Goal: Transaction & Acquisition: Purchase product/service

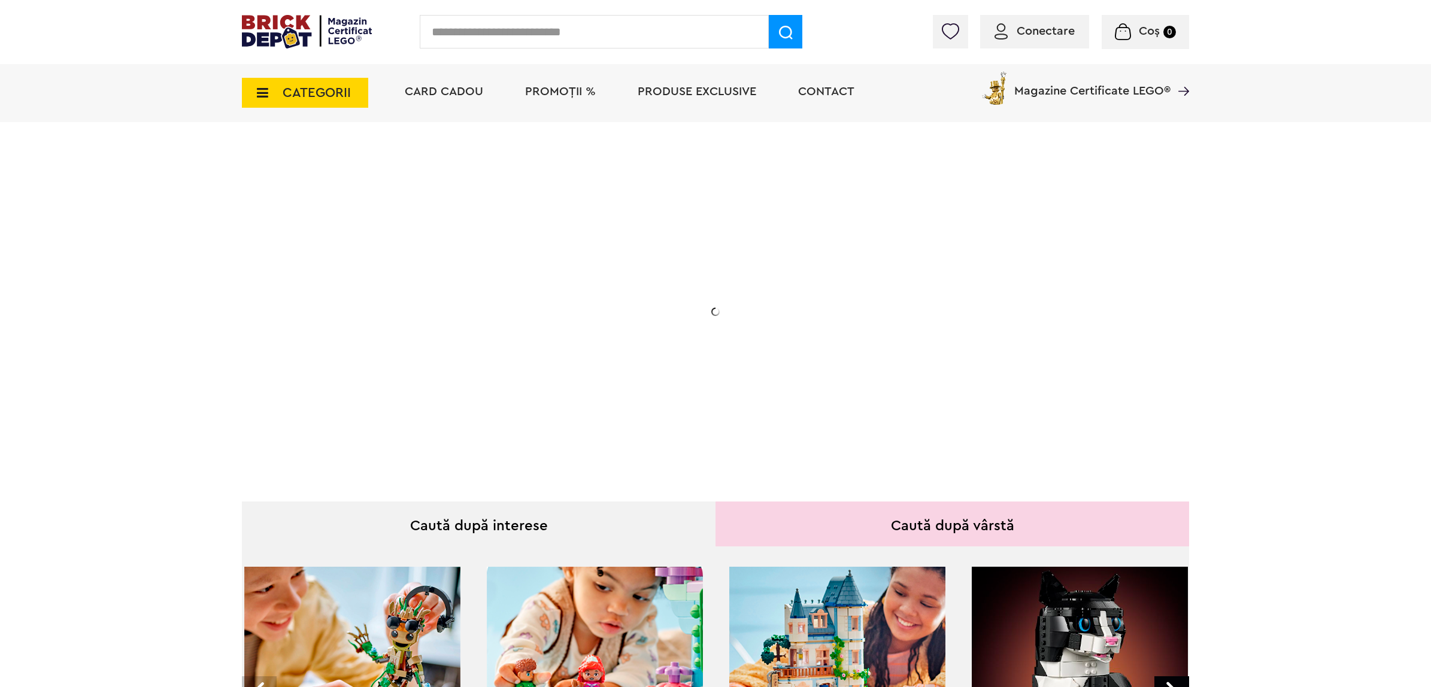
click at [342, 93] on span "CATEGORII" at bounding box center [317, 92] width 68 height 13
click at [337, 94] on span "CATEGORII" at bounding box center [317, 92] width 68 height 13
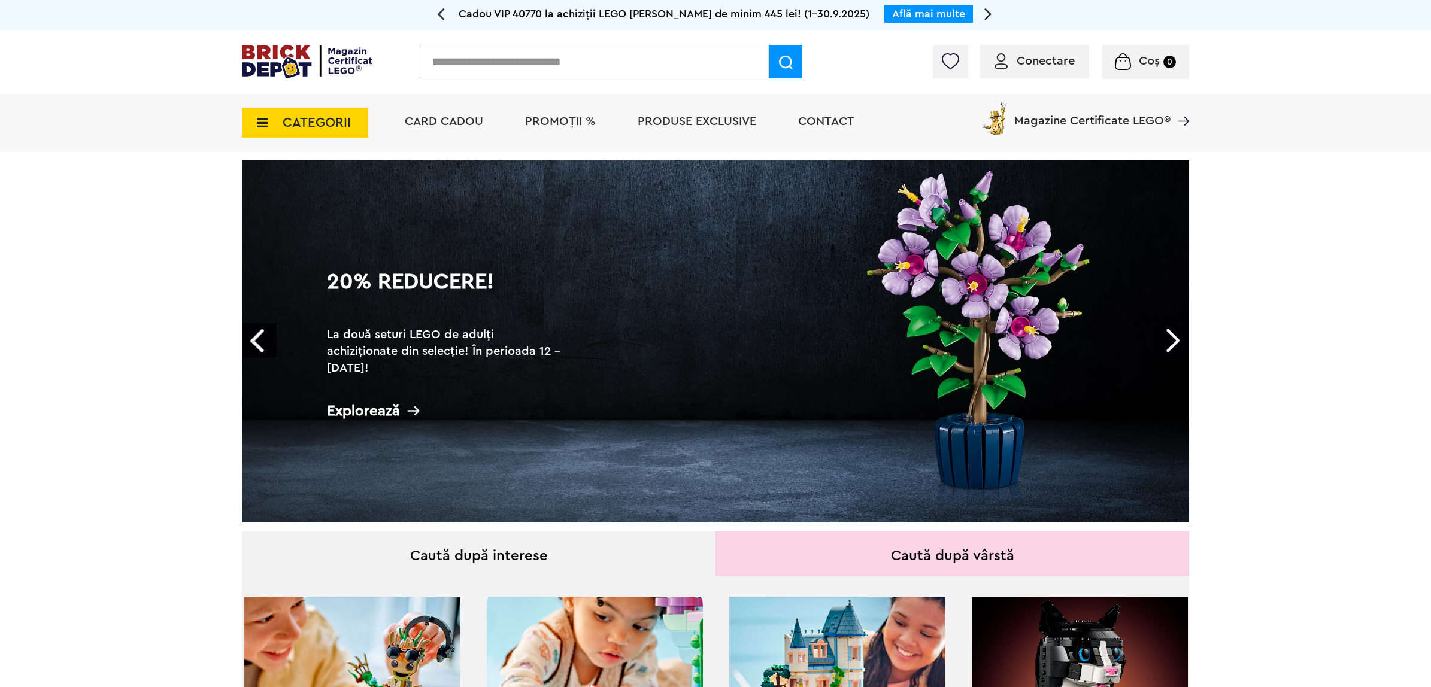
click at [293, 111] on span "CATEGORII" at bounding box center [305, 123] width 126 height 30
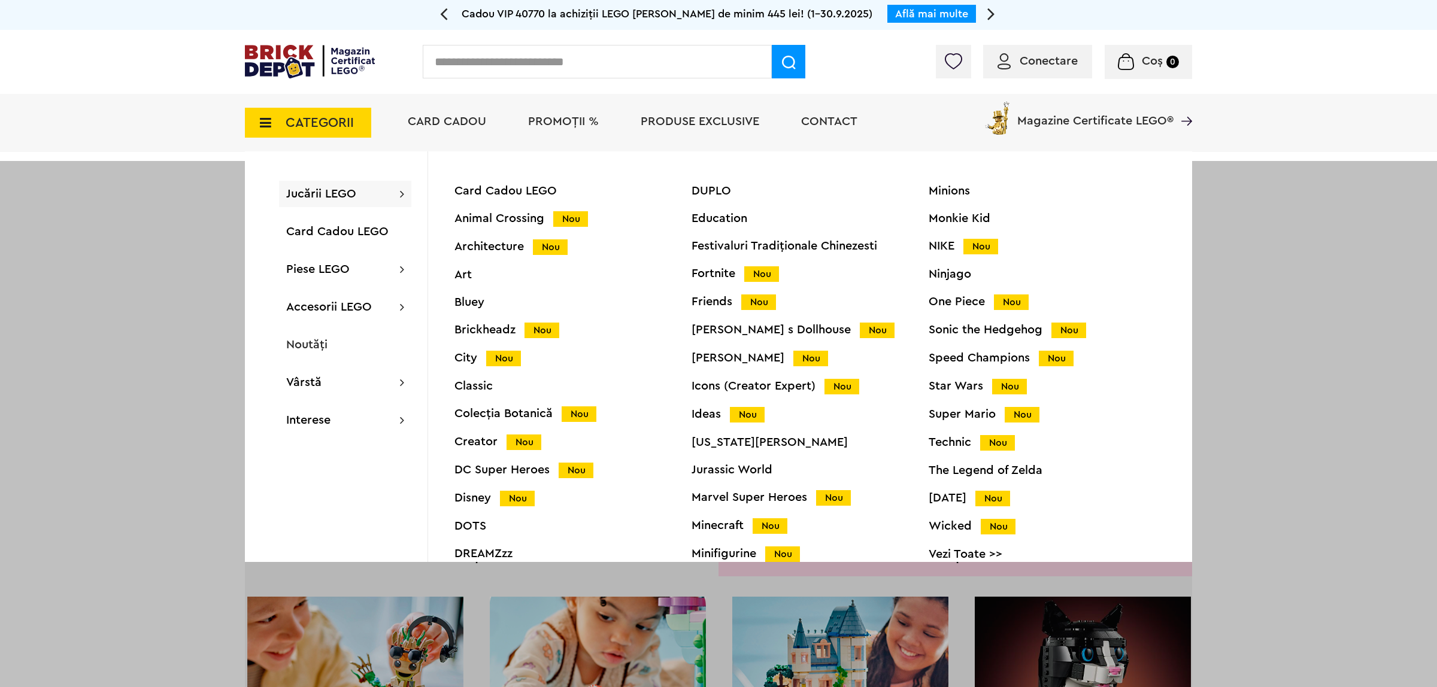
click at [737, 391] on div "Icons (Creator Expert) Nou" at bounding box center [810, 386] width 237 height 13
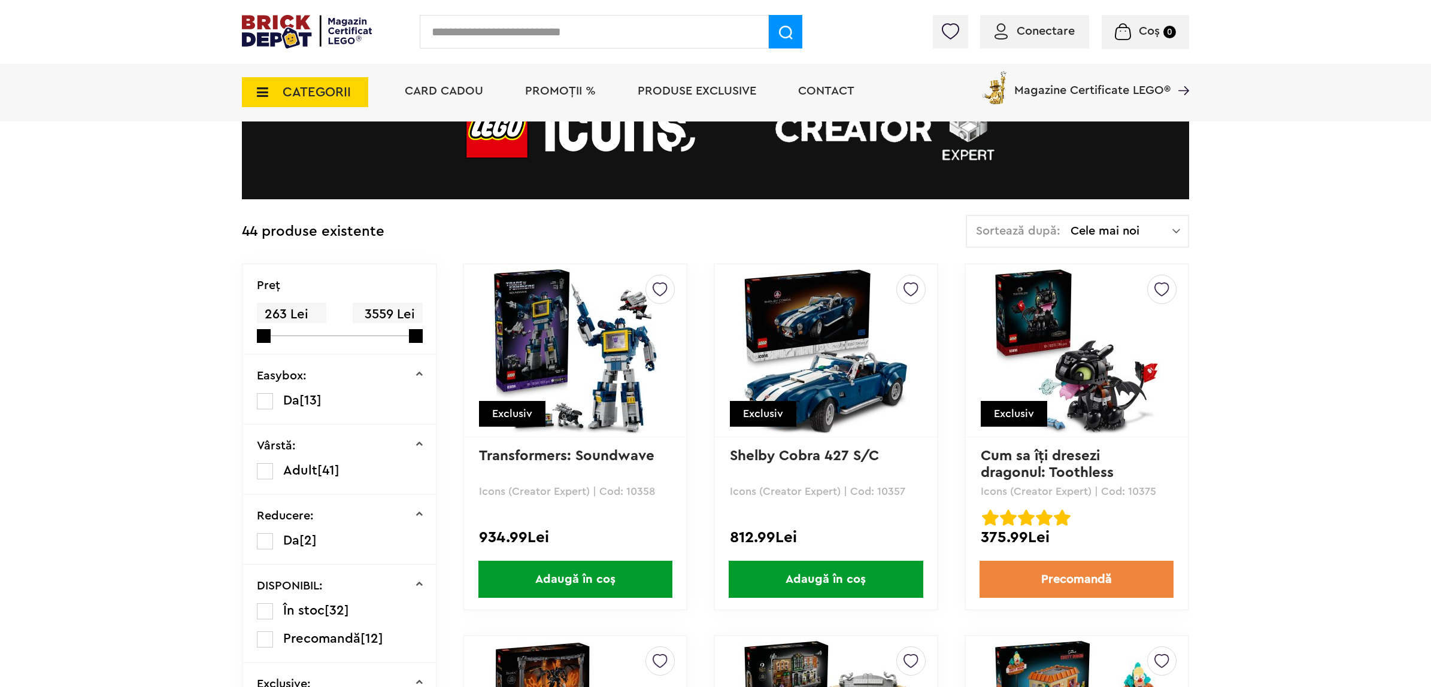
scroll to position [150, 0]
click at [604, 351] on img at bounding box center [576, 352] width 168 height 168
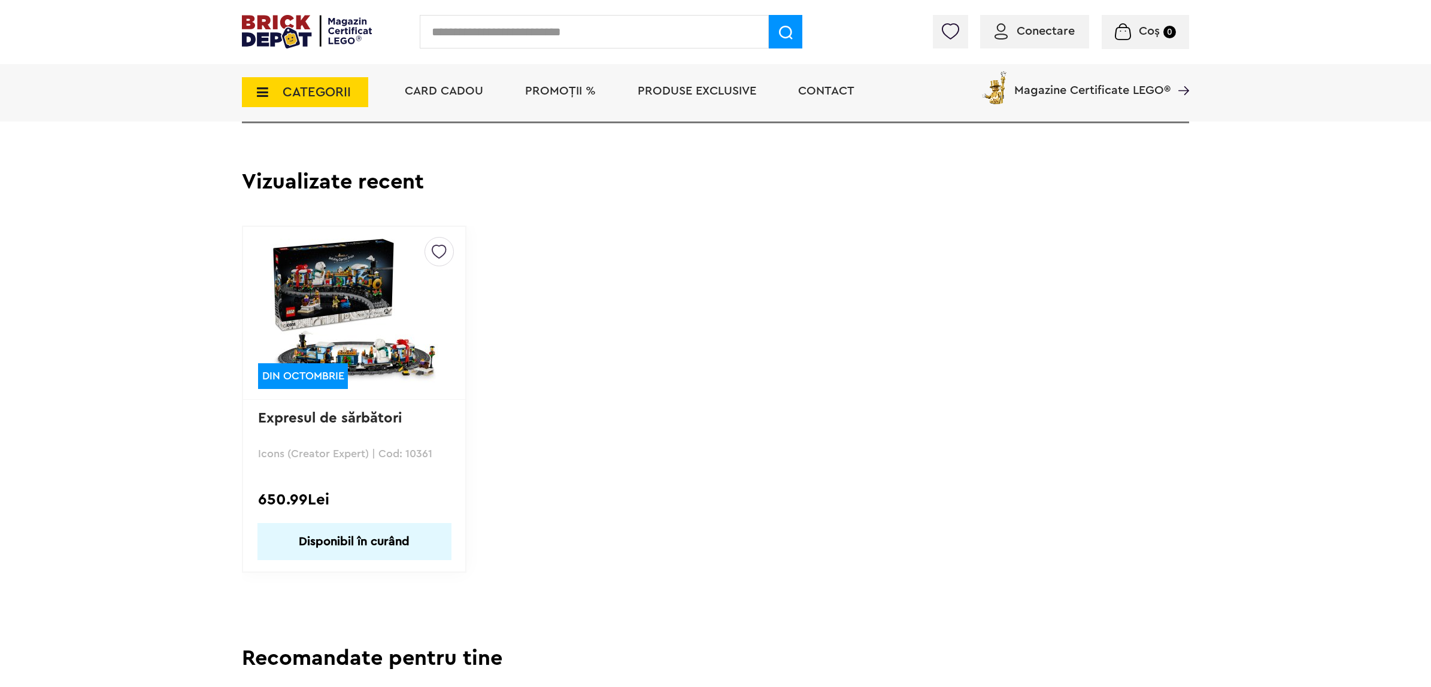
scroll to position [2994, 0]
